Goal: Communication & Community: Answer question/provide support

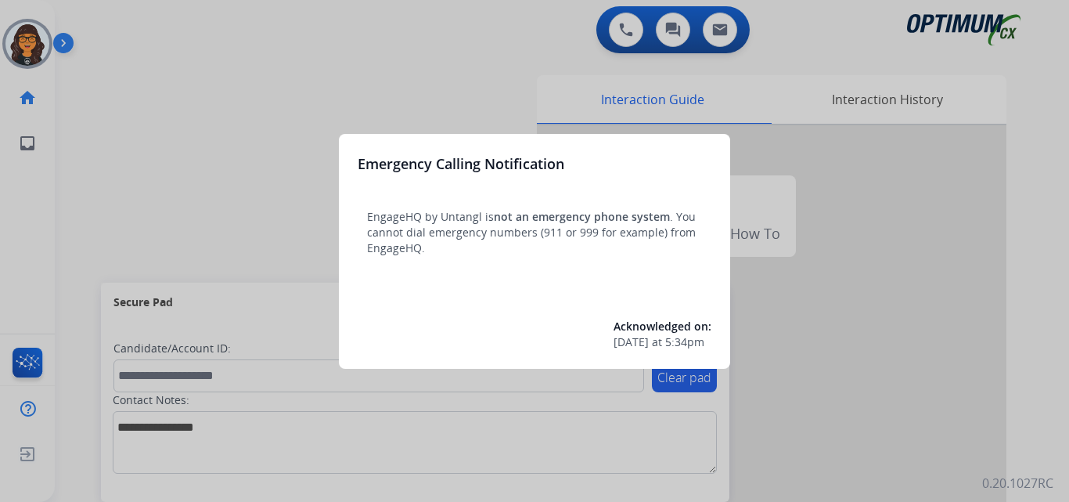
click at [104, 25] on div at bounding box center [534, 251] width 1069 height 502
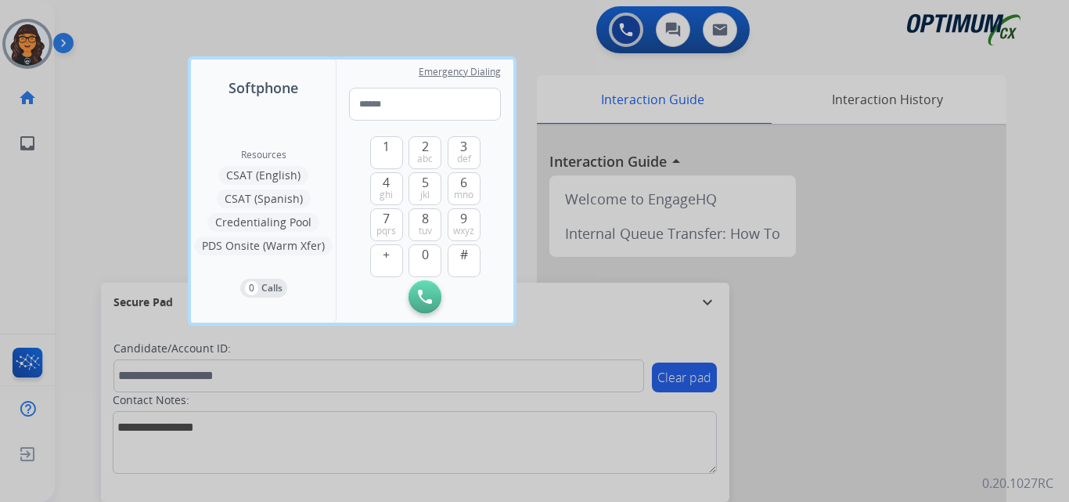
click at [104, 25] on div at bounding box center [534, 251] width 1069 height 502
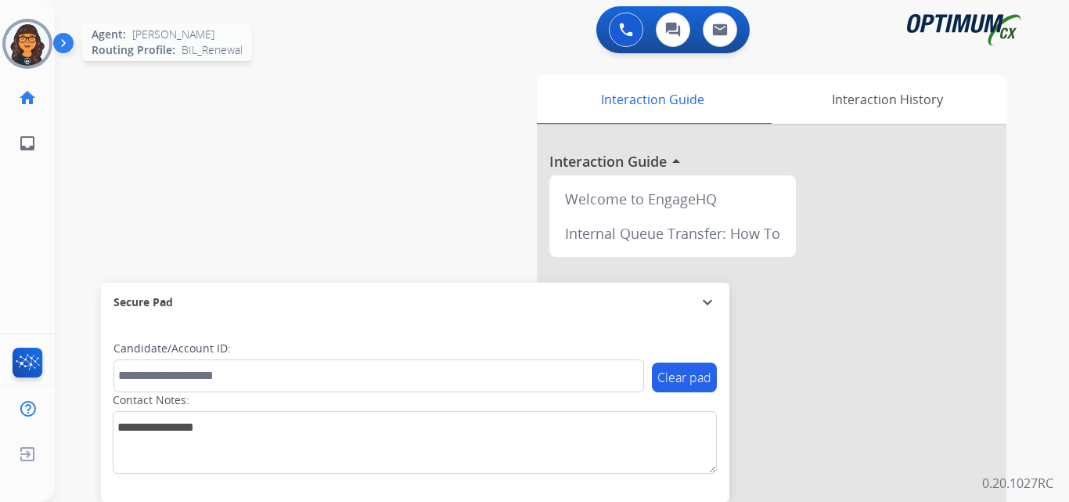
click at [40, 45] on img at bounding box center [27, 44] width 44 height 44
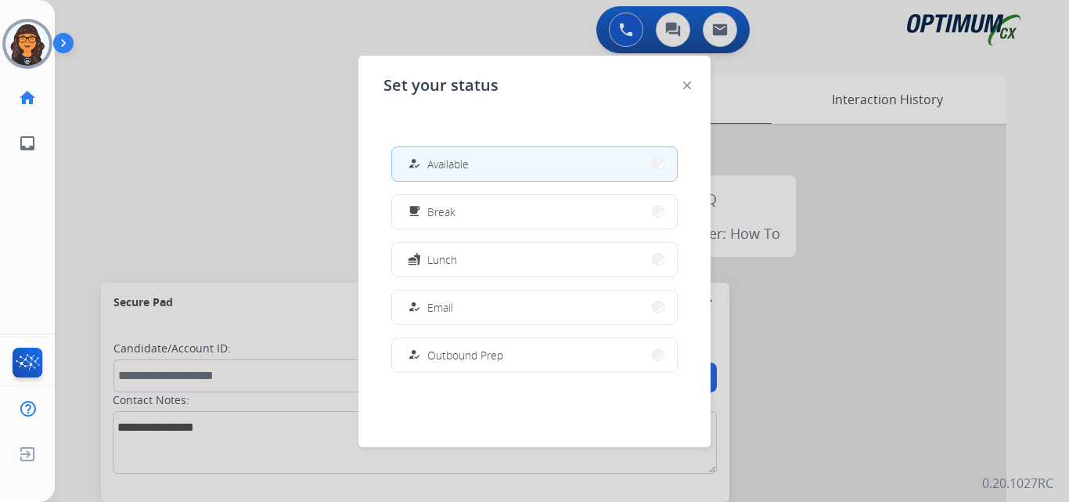
click at [687, 87] on img at bounding box center [687, 85] width 8 height 8
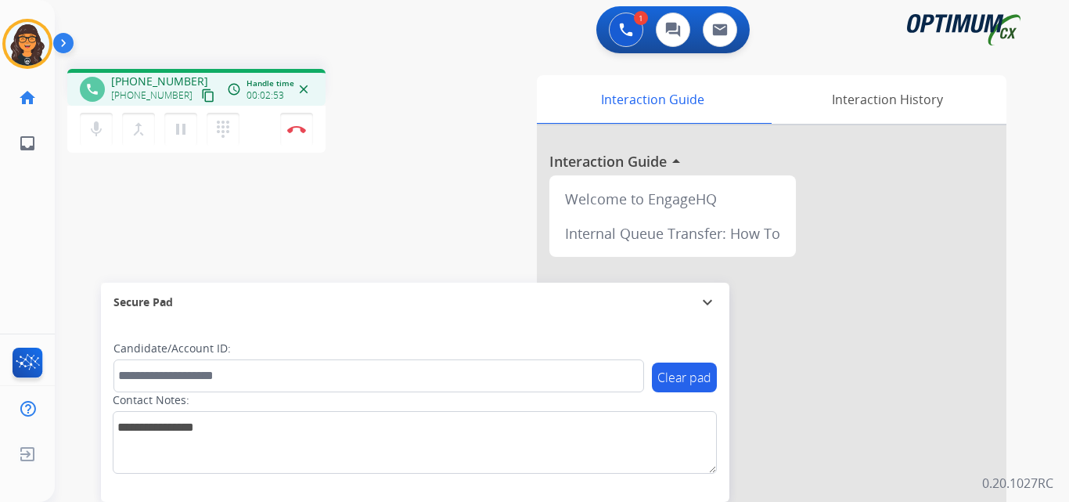
click at [199, 94] on button "content_copy" at bounding box center [208, 95] width 19 height 19
click at [201, 101] on mat-icon "content_copy" at bounding box center [208, 95] width 14 height 14
click at [201, 95] on mat-icon "content_copy" at bounding box center [208, 95] width 14 height 14
click at [294, 127] on img at bounding box center [296, 129] width 19 height 8
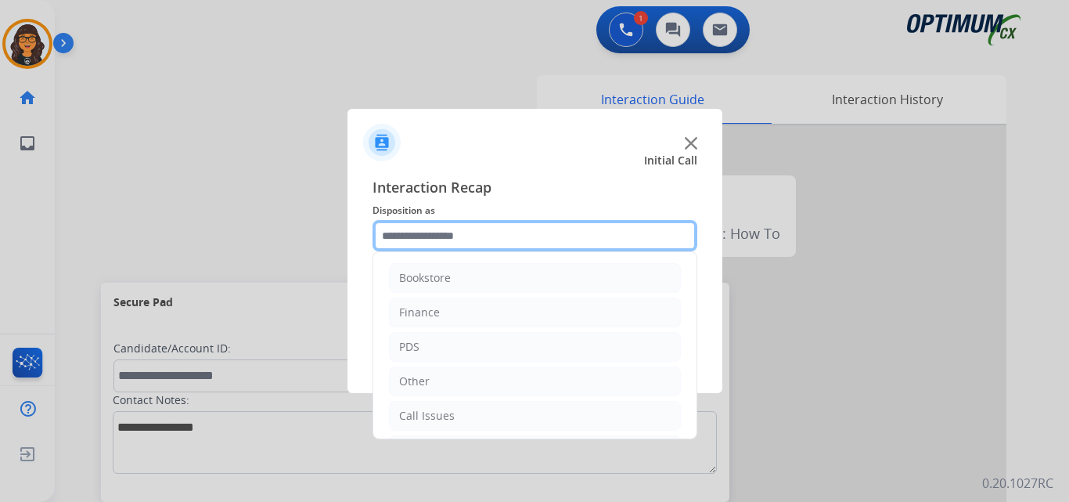
click at [434, 232] on input "text" at bounding box center [535, 235] width 325 height 31
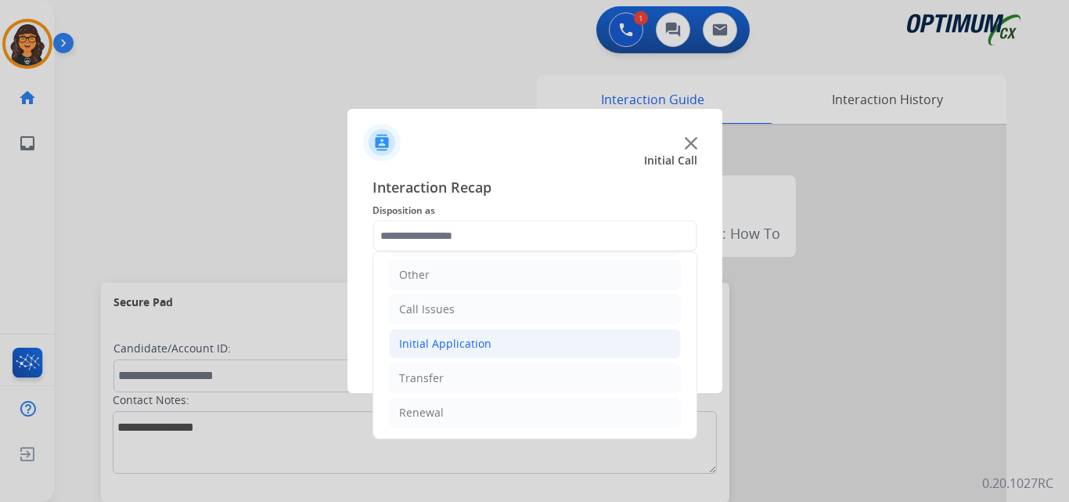
click at [463, 347] on div "Initial Application" at bounding box center [445, 344] width 92 height 16
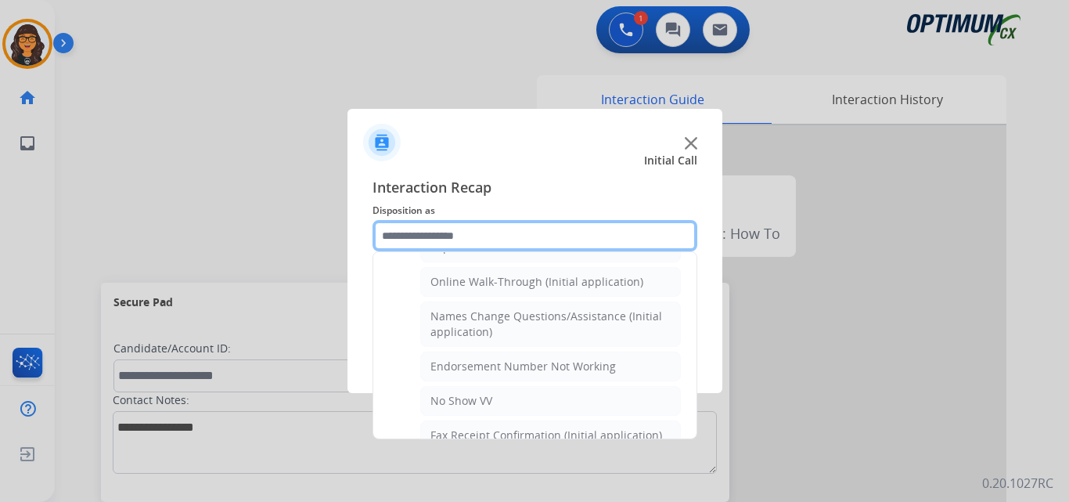
scroll to position [341, 0]
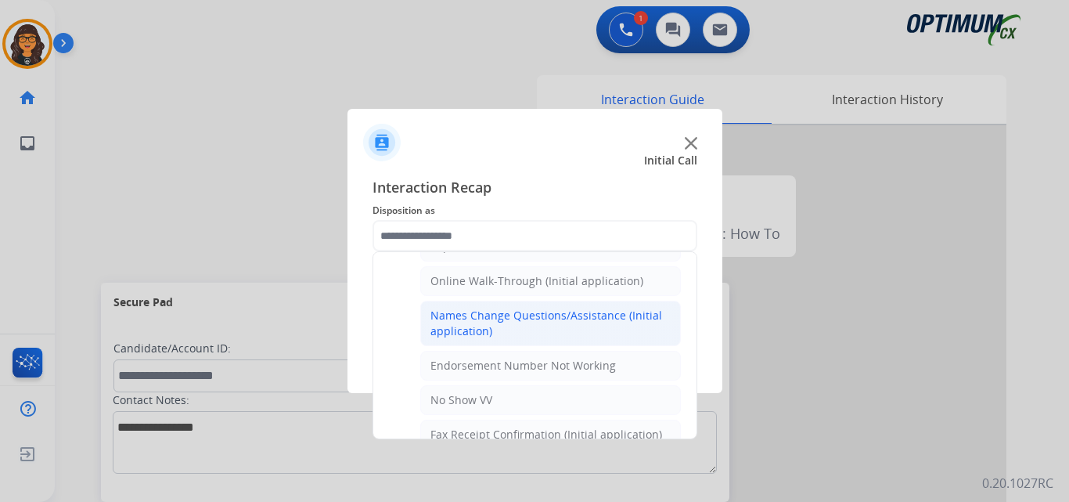
click at [457, 324] on div "Names Change Questions/Assistance (Initial application)" at bounding box center [550, 323] width 240 height 31
type input "**********"
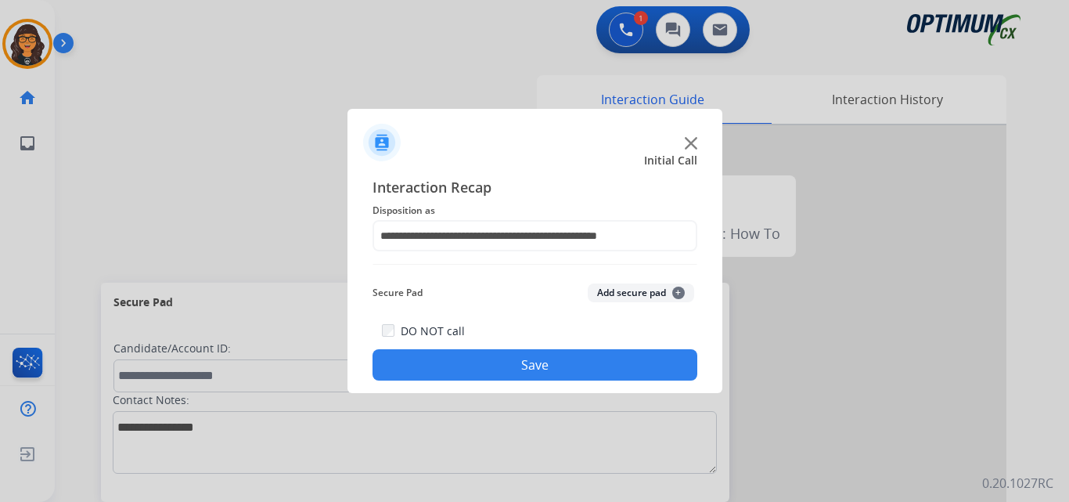
click at [482, 360] on button "Save" at bounding box center [535, 364] width 325 height 31
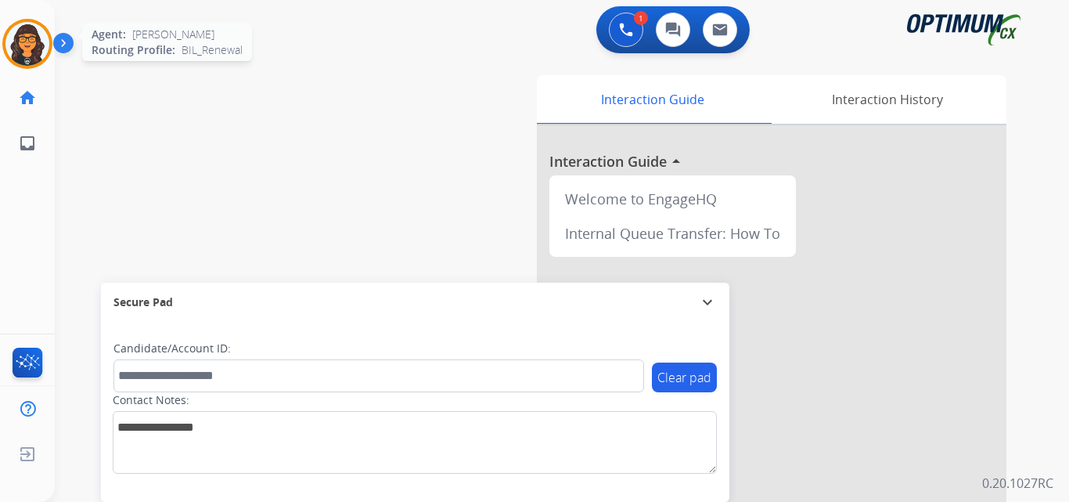
click at [30, 38] on img at bounding box center [27, 44] width 44 height 44
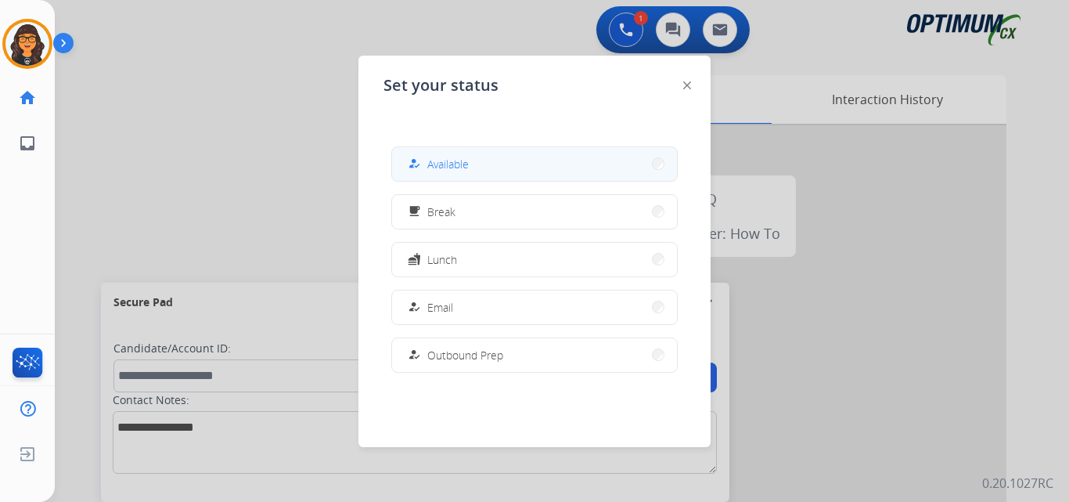
click at [453, 169] on span "Available" at bounding box center [447, 164] width 41 height 16
